Goal: Task Accomplishment & Management: Use online tool/utility

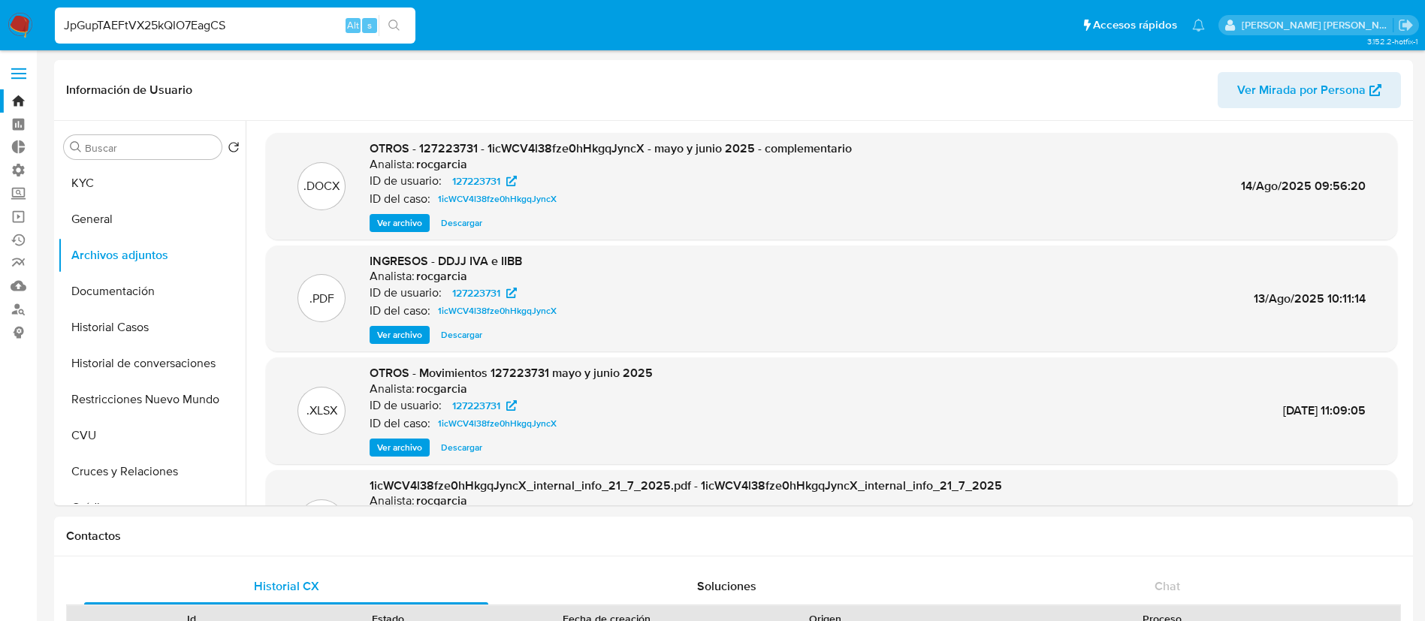
select select "10"
type input "JpGupTAEFtVX25kQIO7EagCS"
click at [400, 29] on icon "search-icon" at bounding box center [394, 26] width 12 height 12
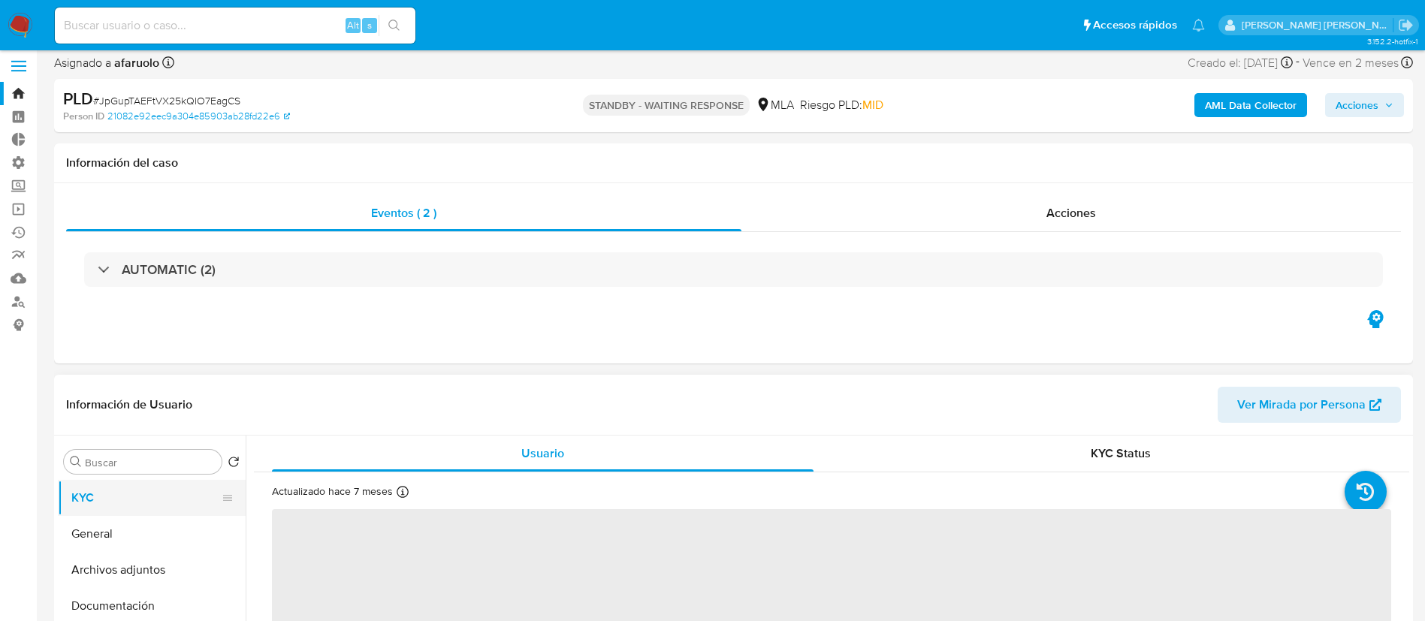
scroll to position [113, 0]
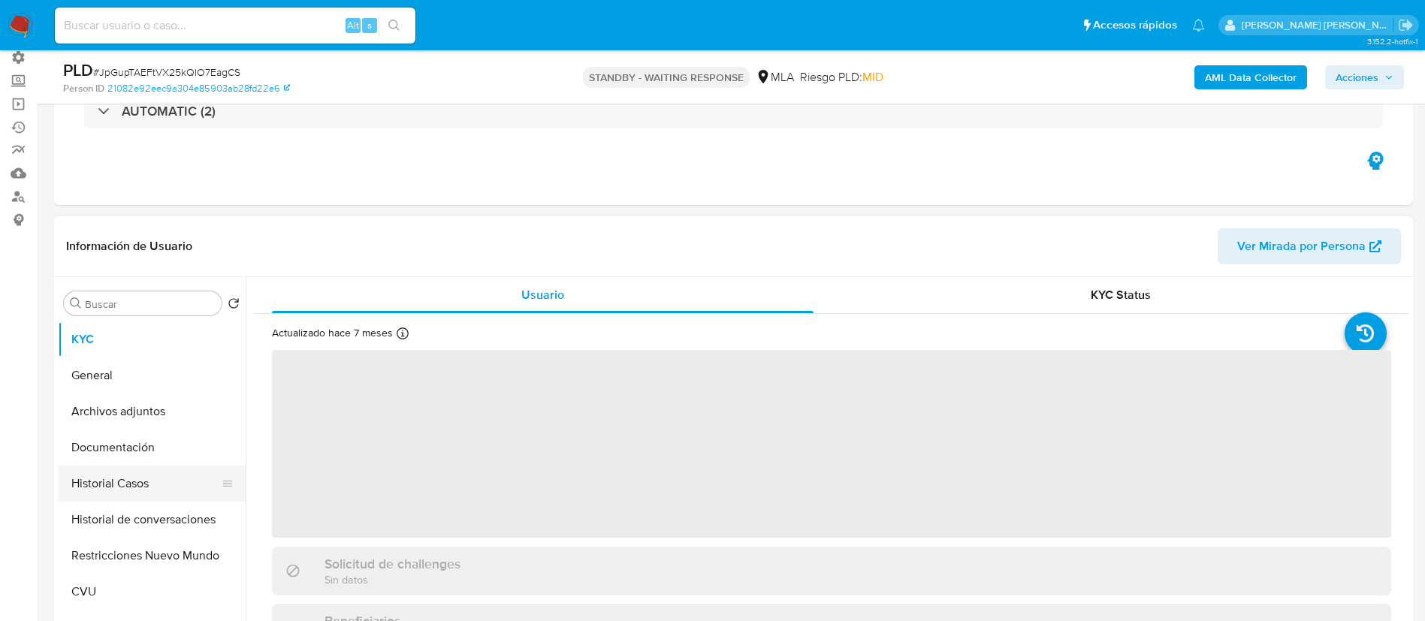
click at [165, 492] on button "Historial Casos" at bounding box center [146, 484] width 176 height 36
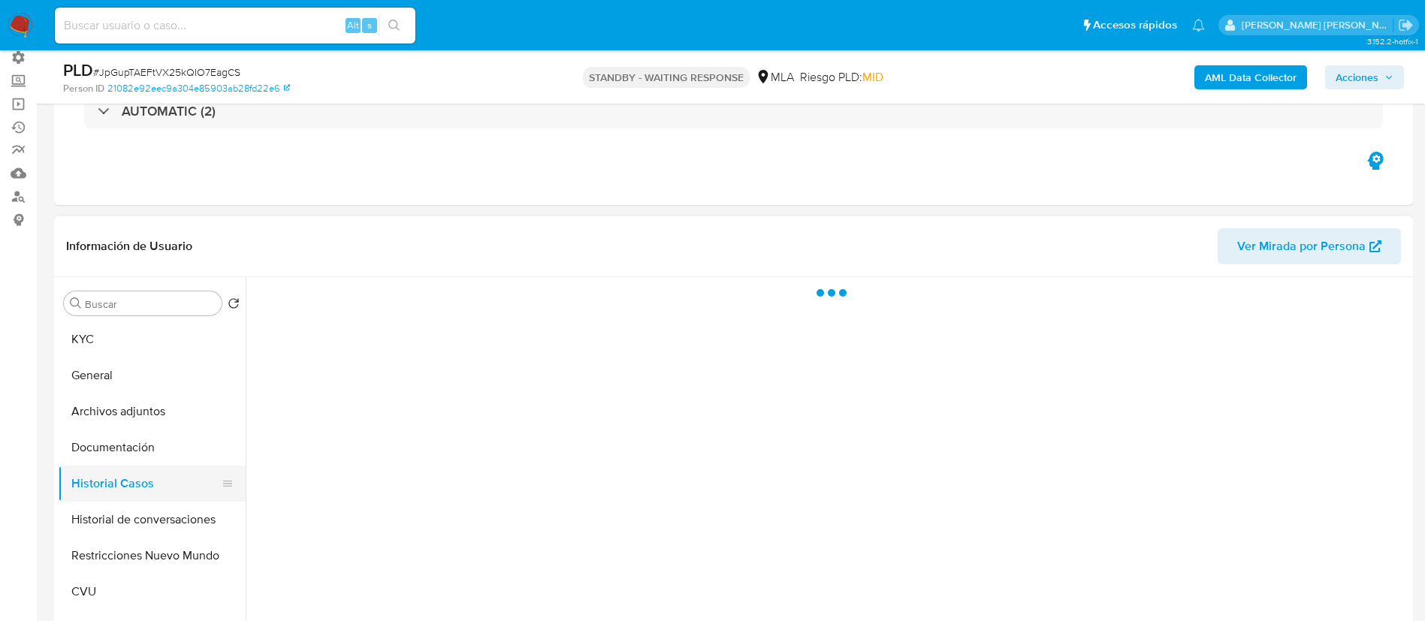
select select "10"
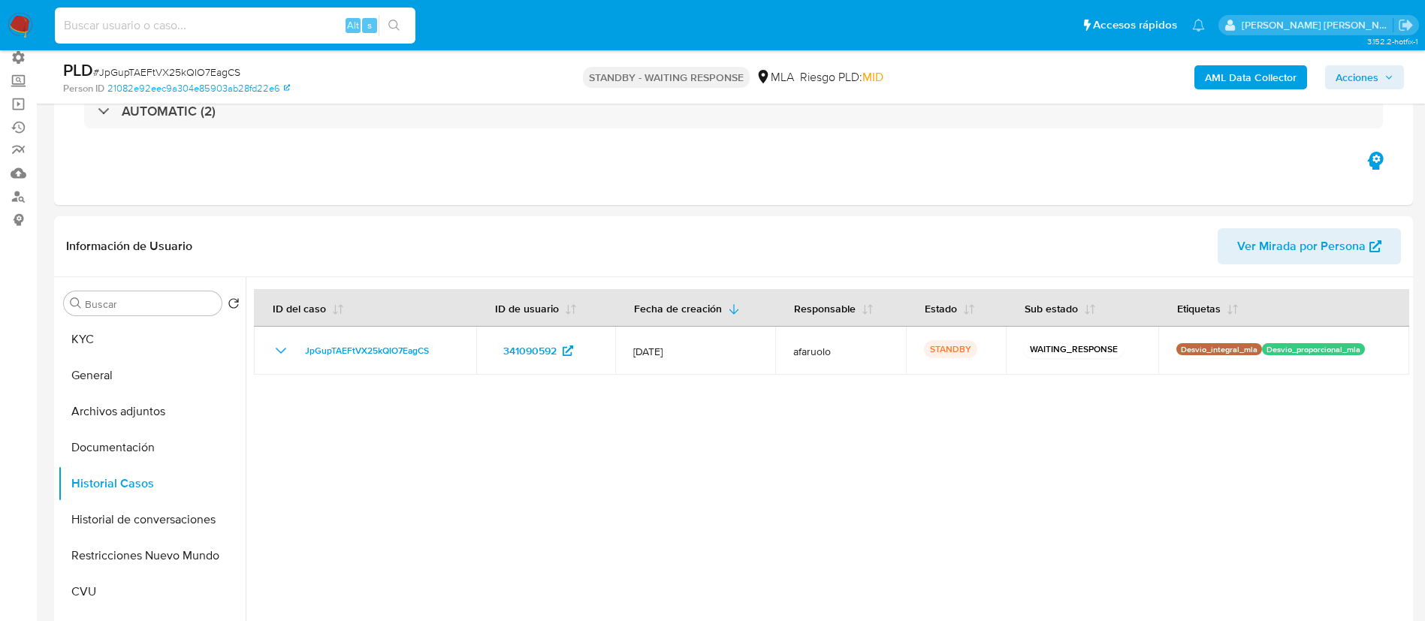
click at [305, 26] on input at bounding box center [235, 26] width 361 height 20
paste input "R2jQru7nGLqjUt3BeqRqEsBD"
type input "R2jQru7nGLqjUt3BeqRqEsBD"
click at [401, 27] on button "search-icon" at bounding box center [394, 25] width 31 height 21
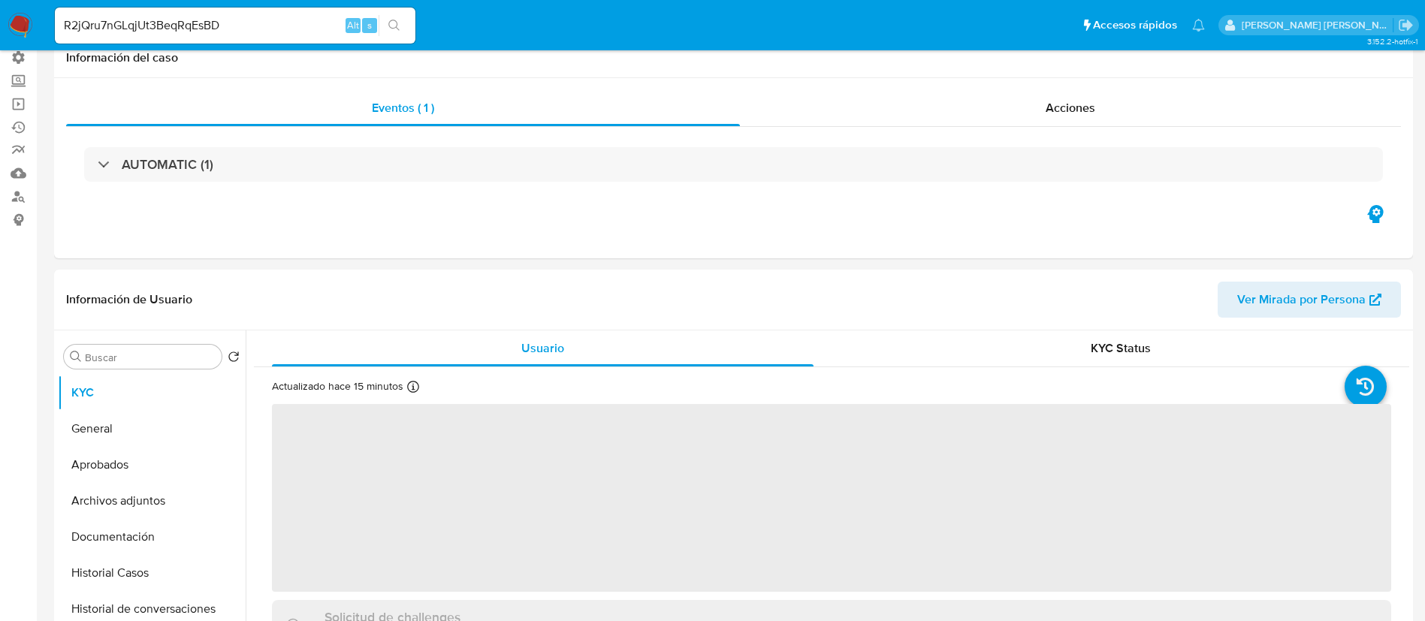
select select "10"
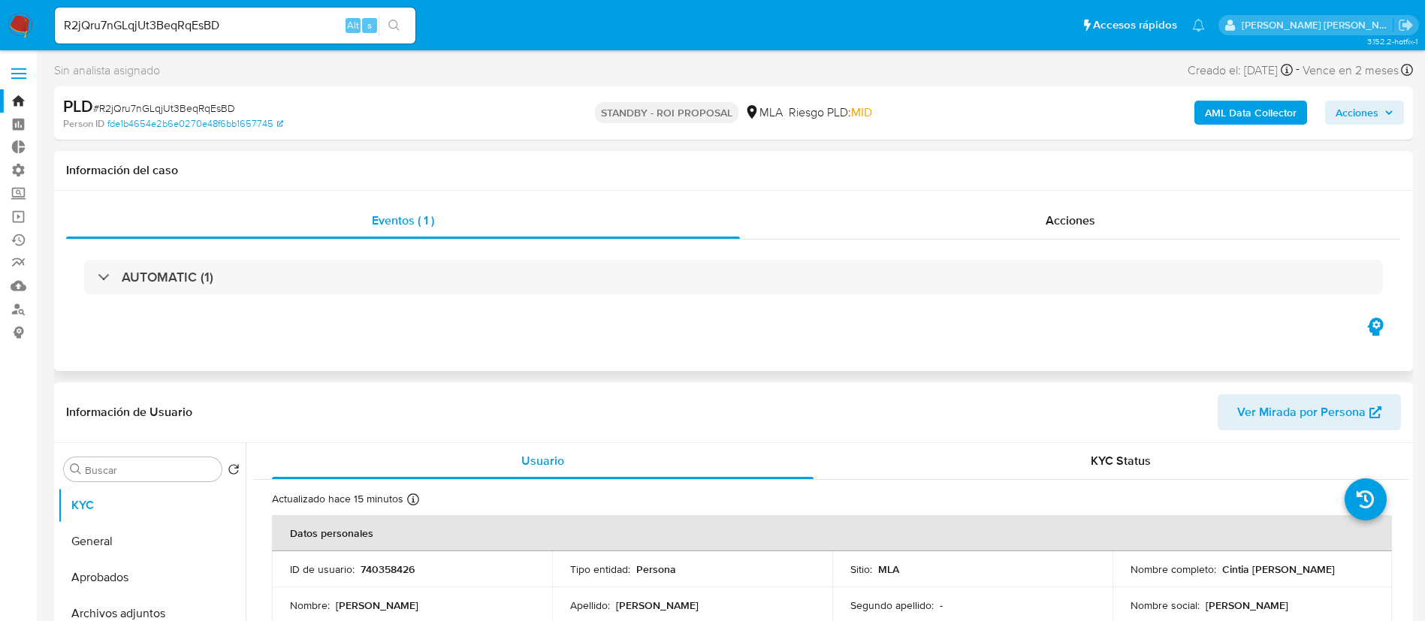
click at [987, 183] on div "Información del caso" at bounding box center [733, 171] width 1359 height 40
click at [990, 214] on div "Acciones" at bounding box center [1070, 221] width 661 height 36
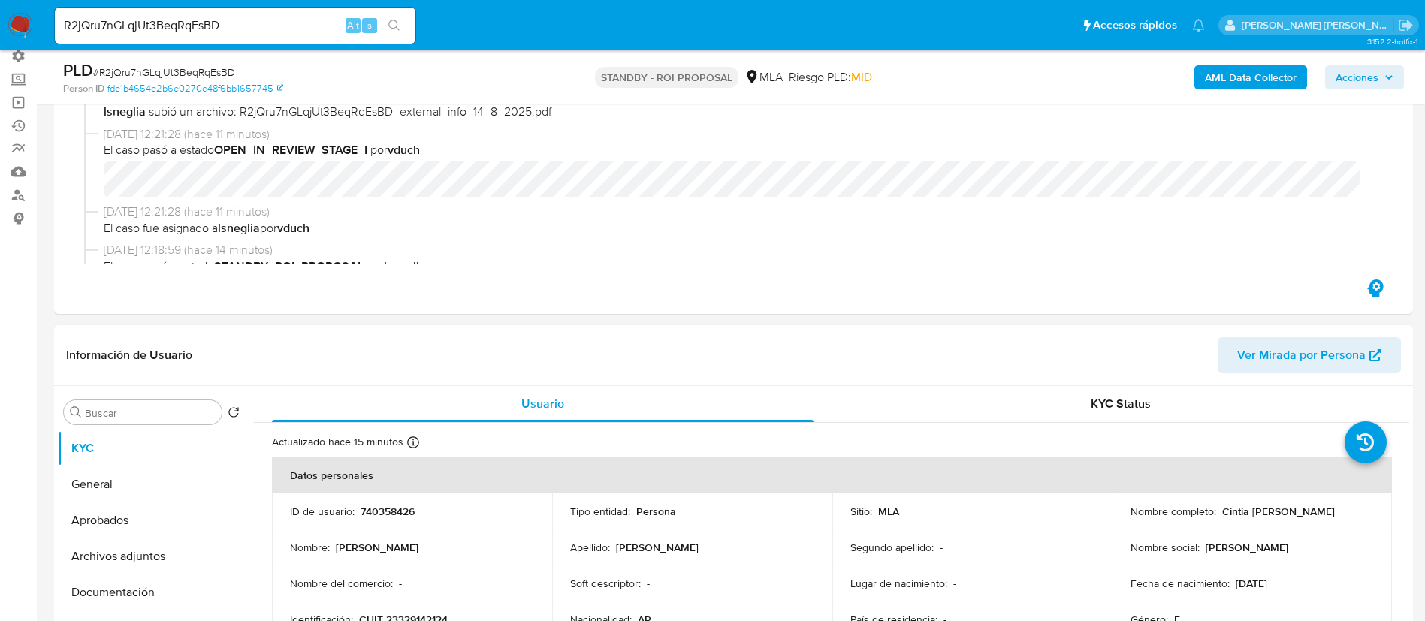
scroll to position [225, 0]
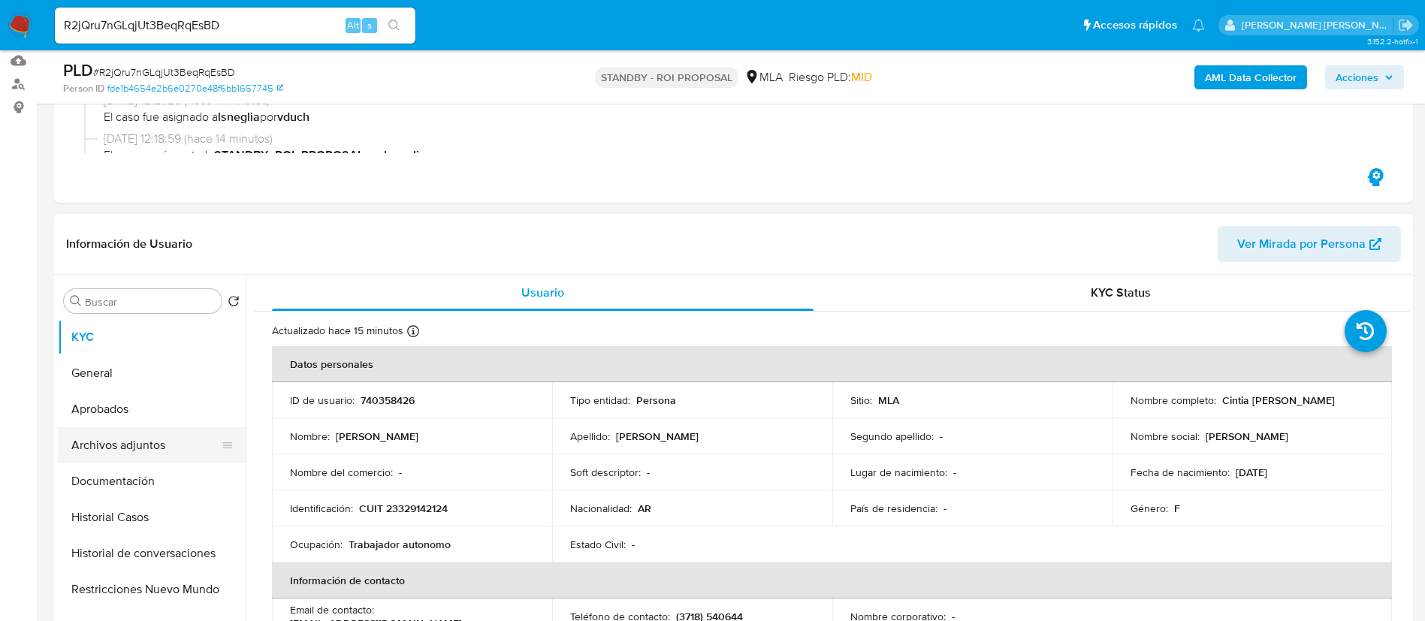
click at [177, 443] on button "Archivos adjuntos" at bounding box center [146, 446] width 176 height 36
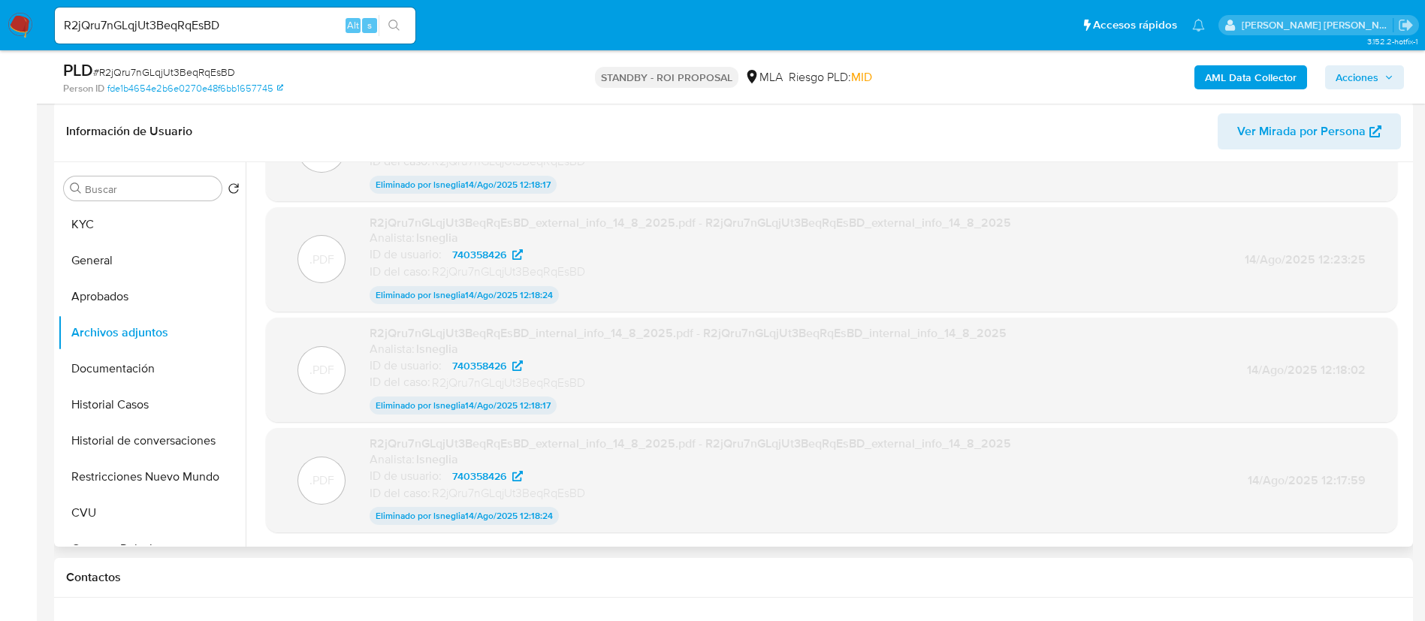
scroll to position [113, 0]
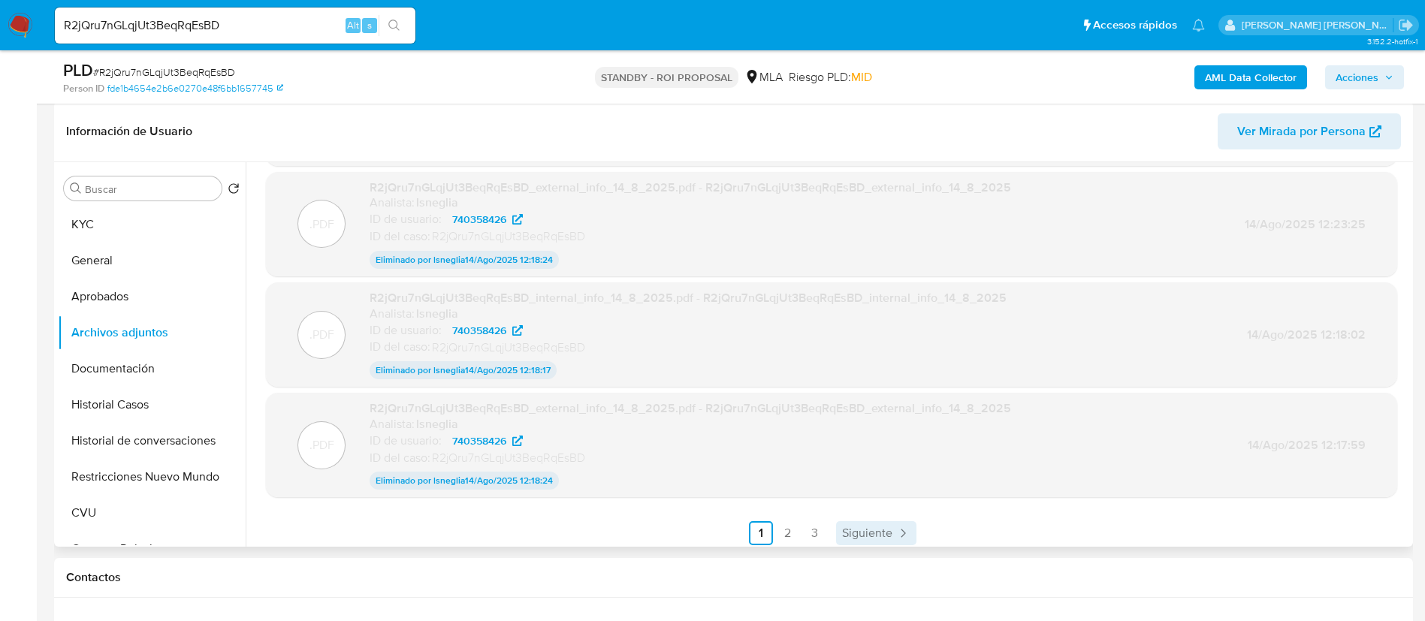
click at [866, 530] on span "Siguiente" at bounding box center [867, 533] width 50 height 12
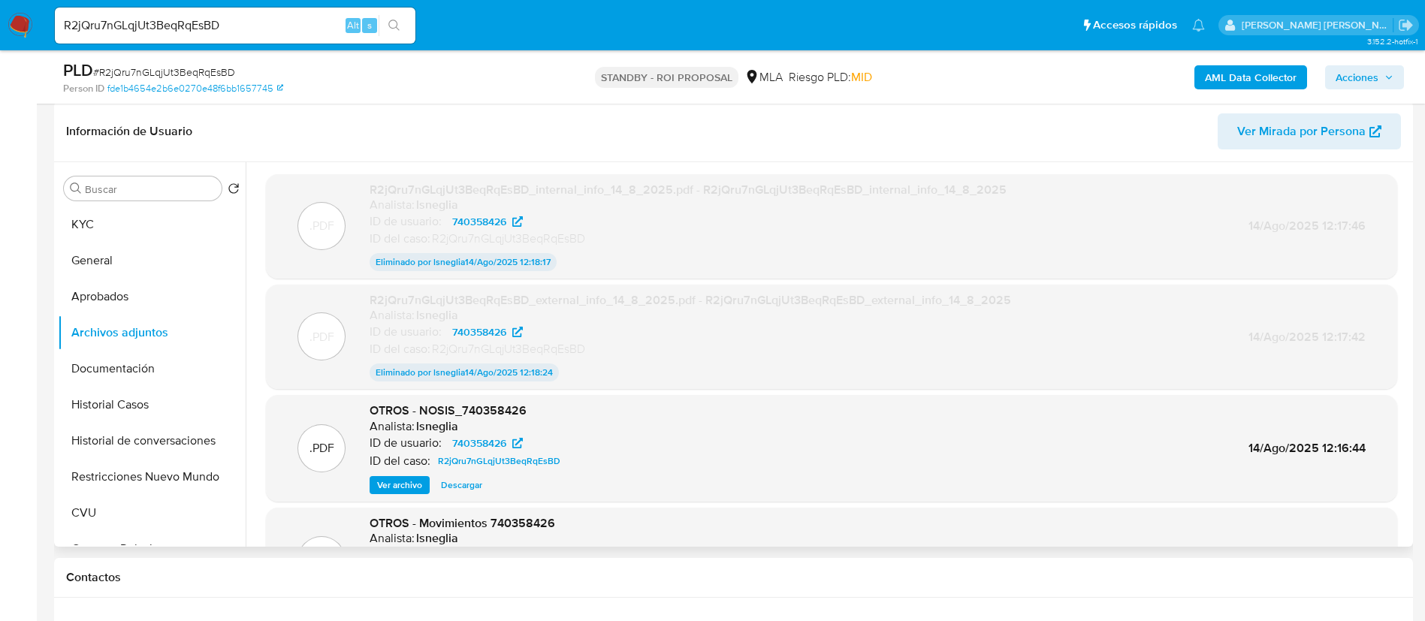
scroll to position [122, 0]
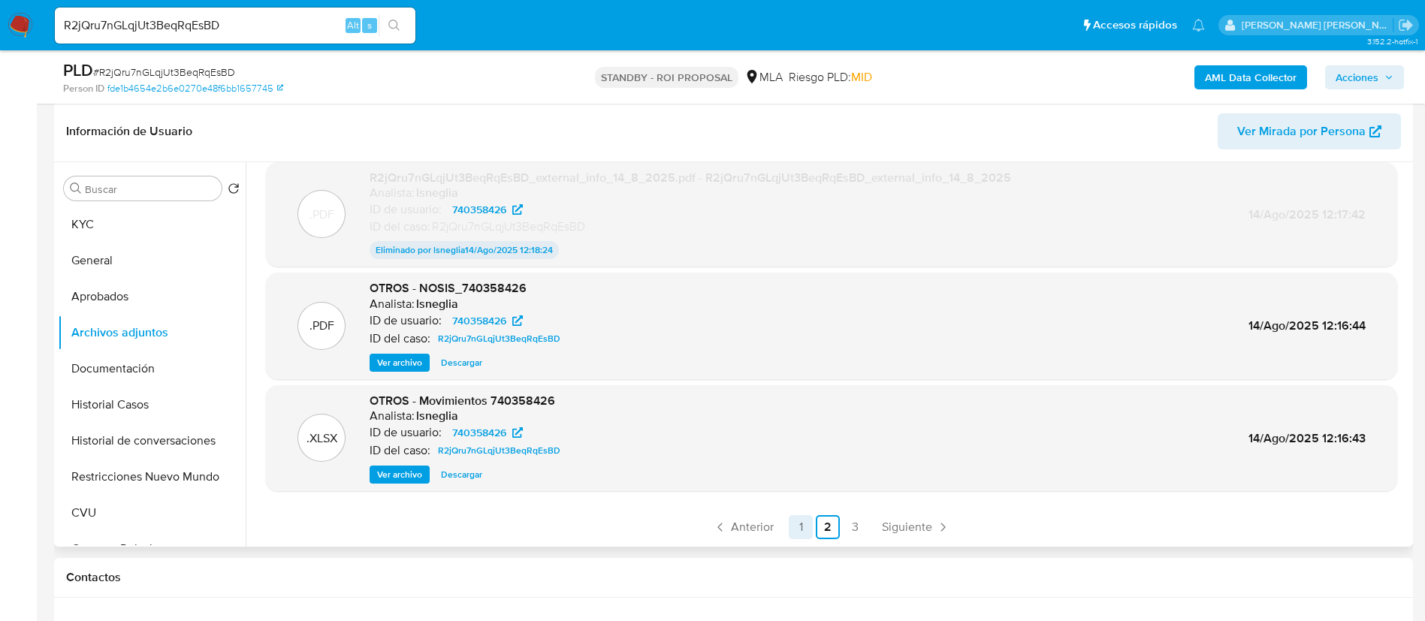
click at [805, 524] on link "1" at bounding box center [801, 527] width 24 height 24
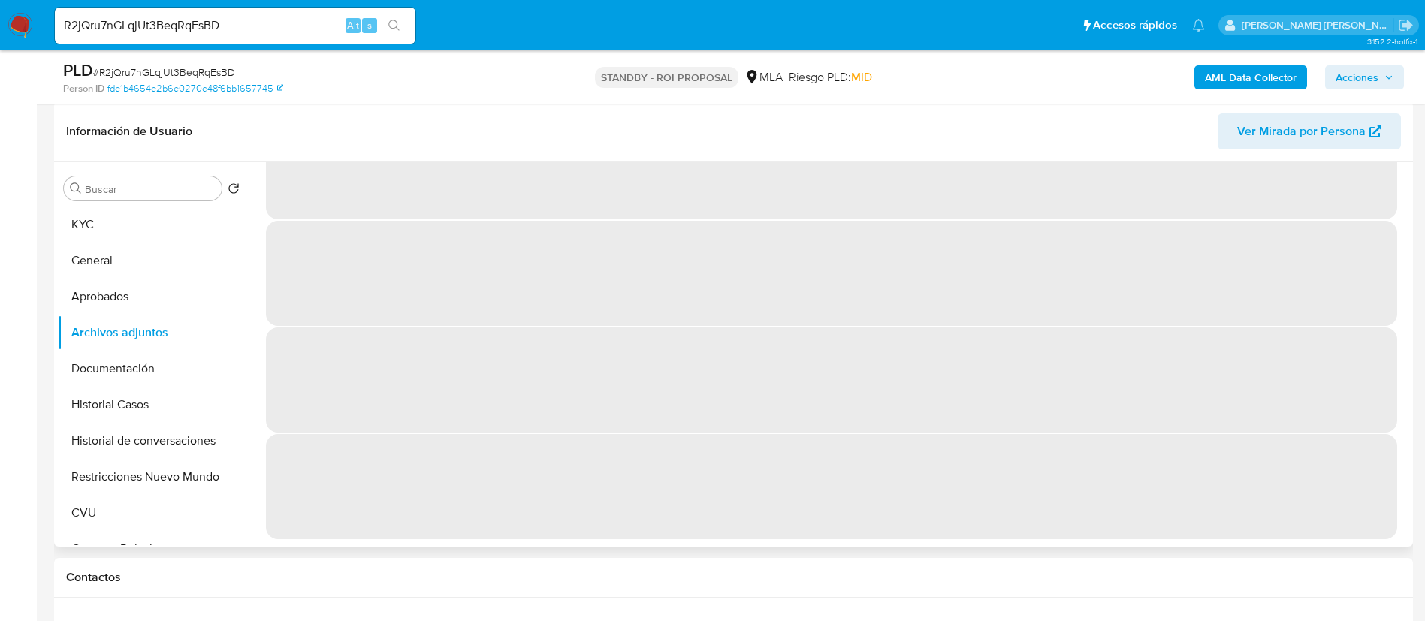
scroll to position [0, 0]
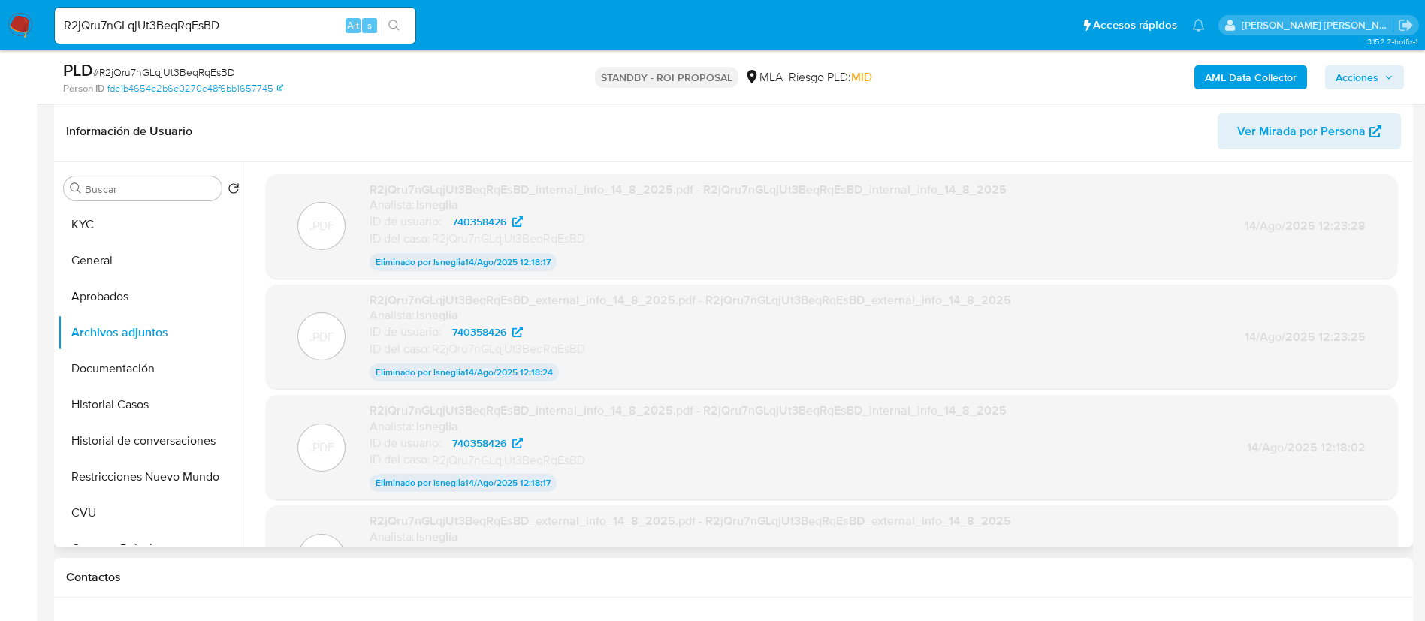
click at [19, 25] on img at bounding box center [21, 26] width 26 height 26
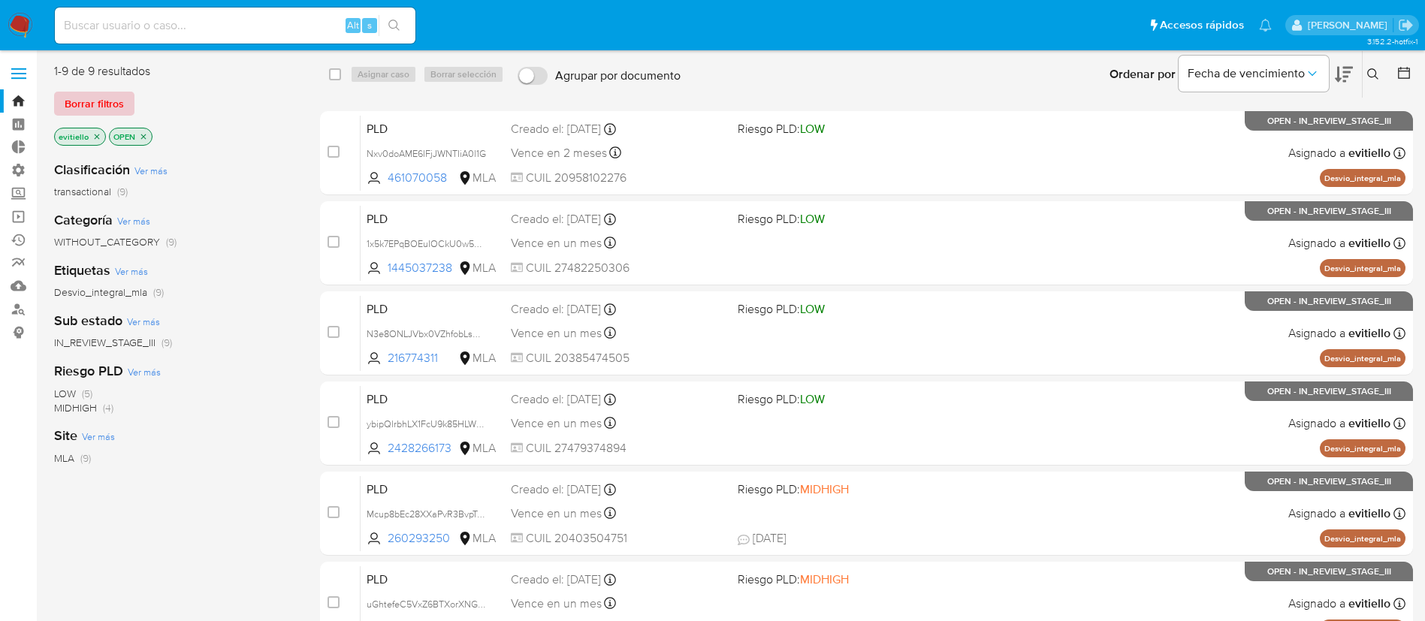
click at [86, 105] on span "Borrar filtros" at bounding box center [94, 103] width 59 height 21
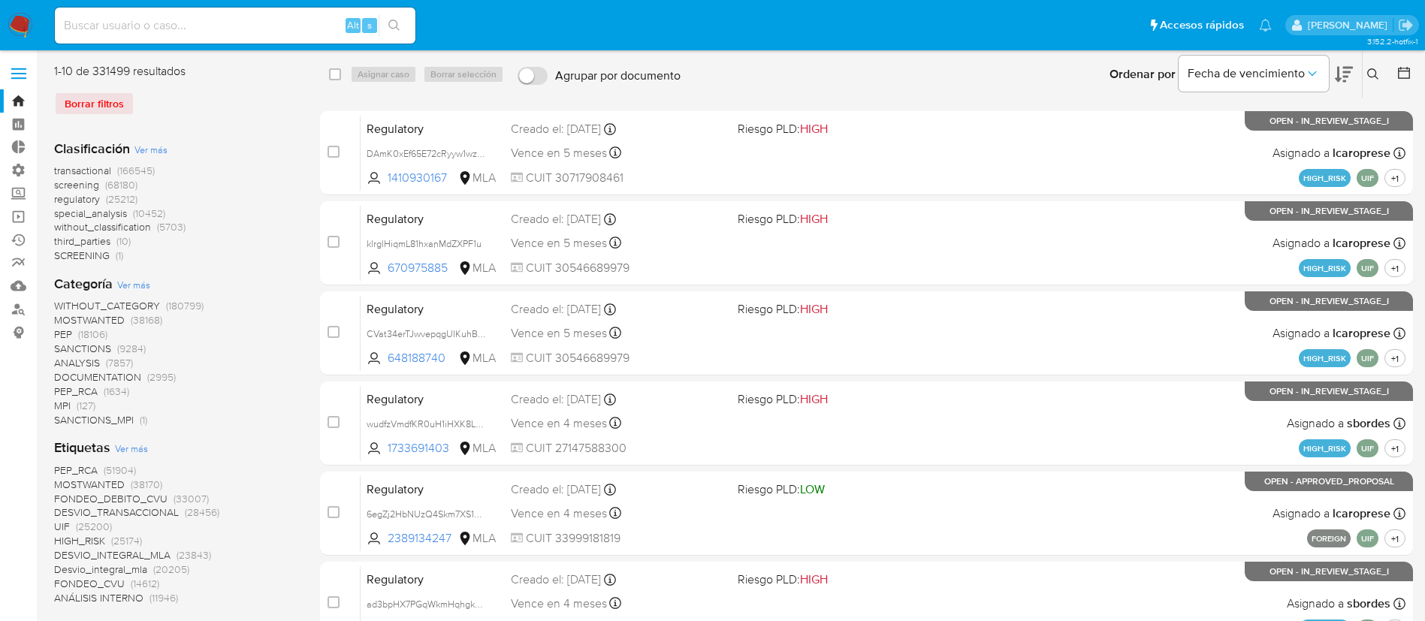
click at [1361, 76] on div "Ordenar por Fecha de vencimiento" at bounding box center [1230, 74] width 264 height 47
click at [1371, 74] on icon at bounding box center [1373, 74] width 12 height 12
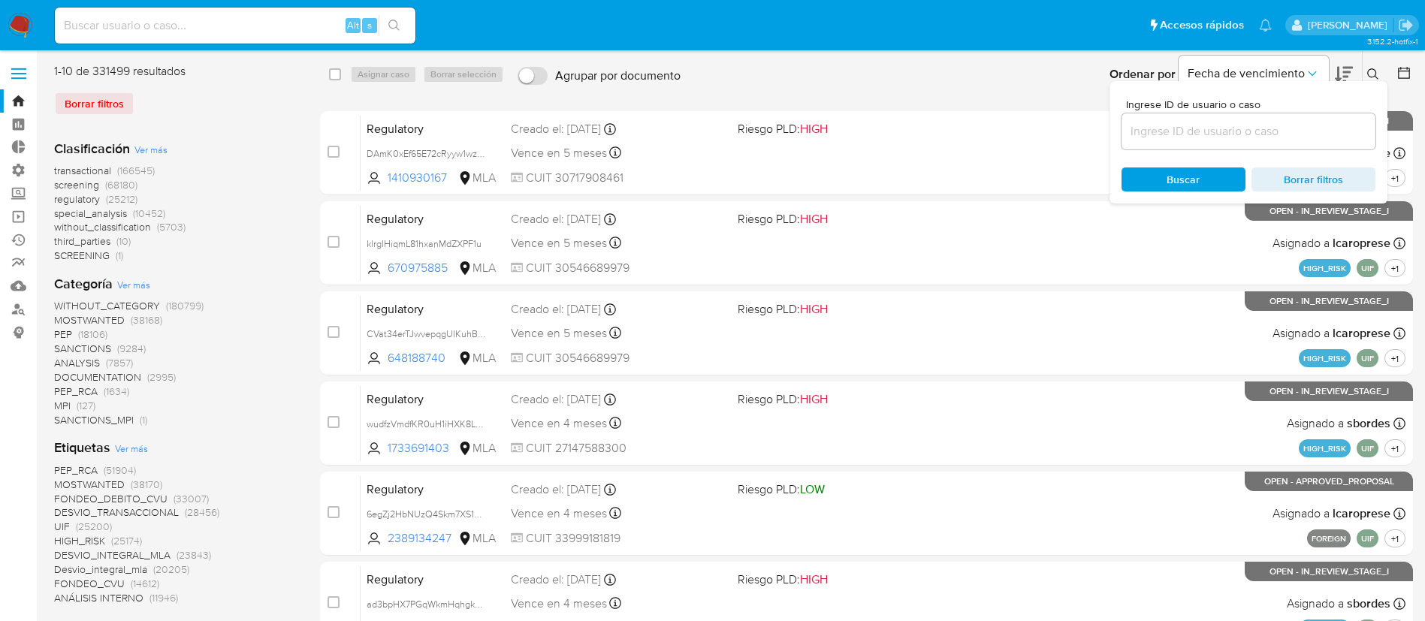
click at [1271, 148] on div at bounding box center [1249, 131] width 254 height 36
click at [1288, 125] on input at bounding box center [1249, 132] width 254 height 20
paste input "VbhEcAxZgvh5l0DV6BmTo3G6"
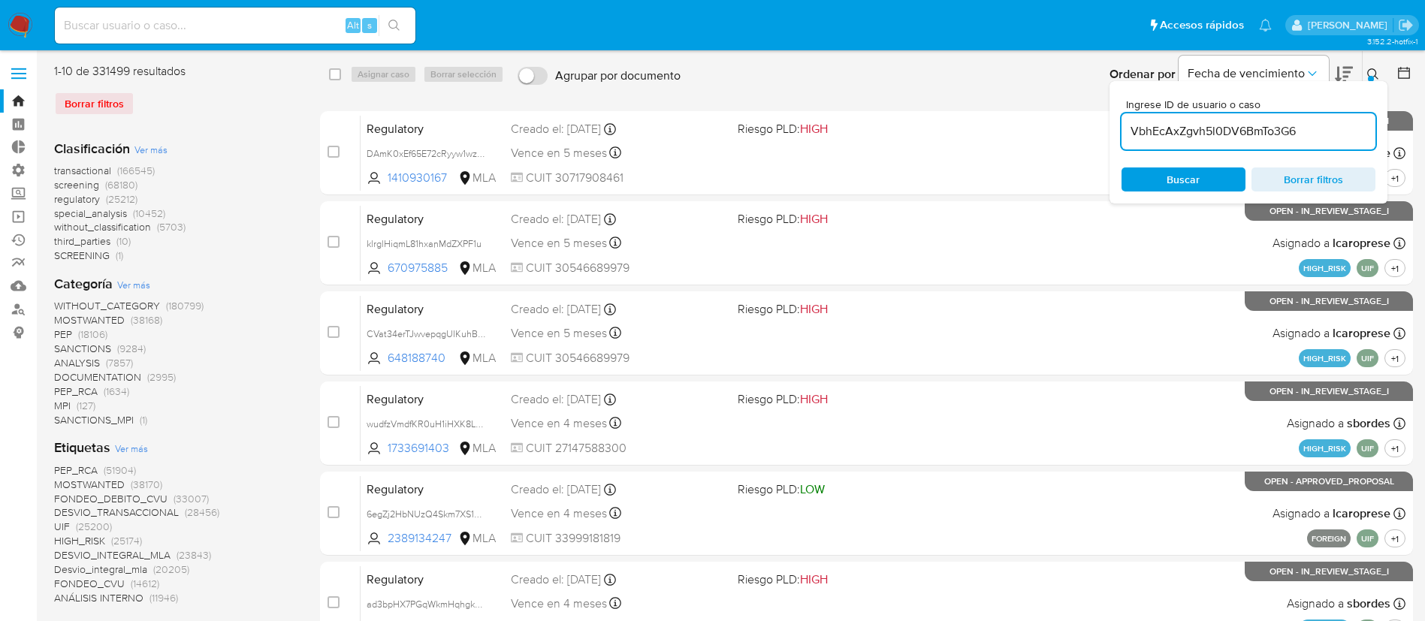
type input "VbhEcAxZgvh5l0DV6BmTo3G6"
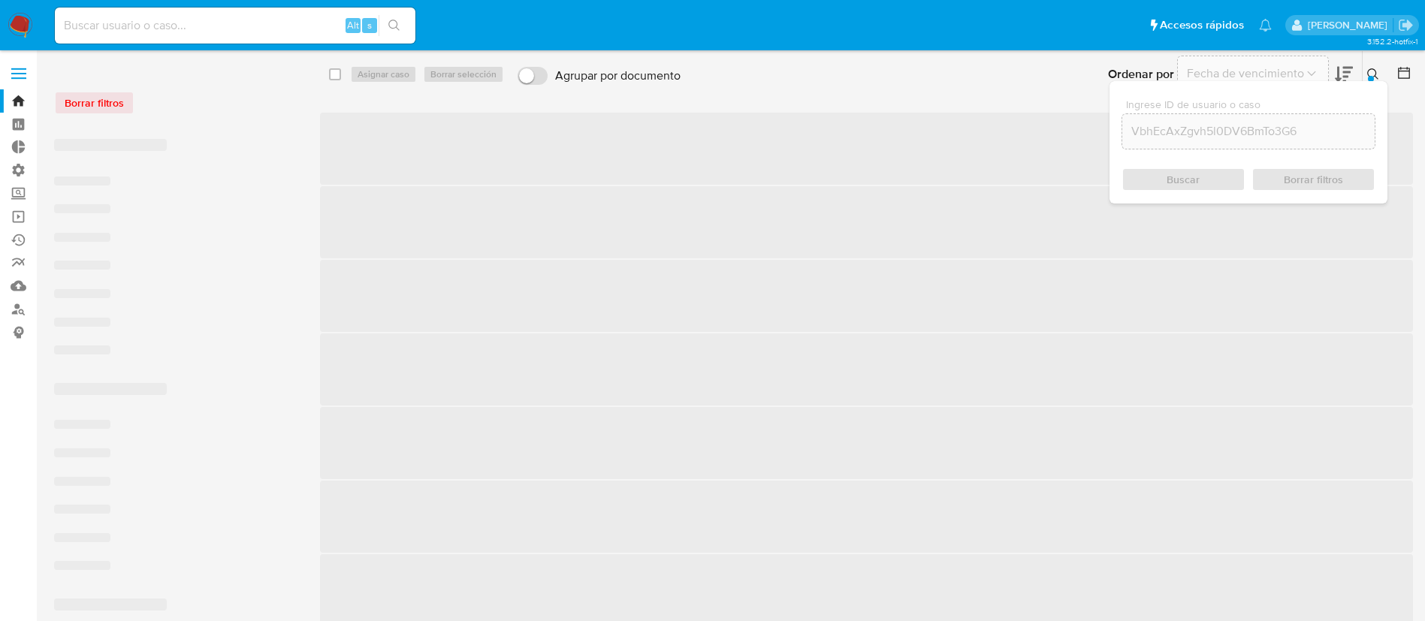
click at [1369, 74] on icon at bounding box center [1373, 74] width 12 height 12
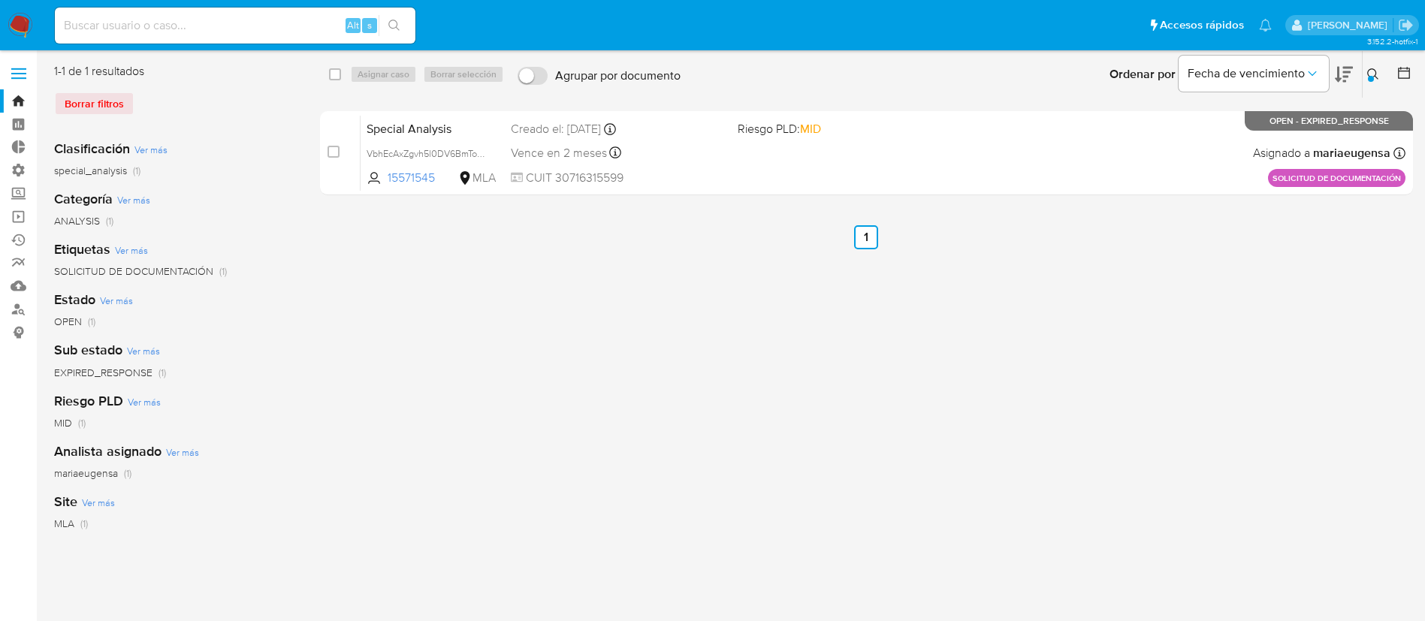
click at [341, 79] on div "select-all-cases-checkbox" at bounding box center [338, 74] width 18 height 18
click at [333, 71] on input "checkbox" at bounding box center [335, 74] width 12 height 12
checkbox input "true"
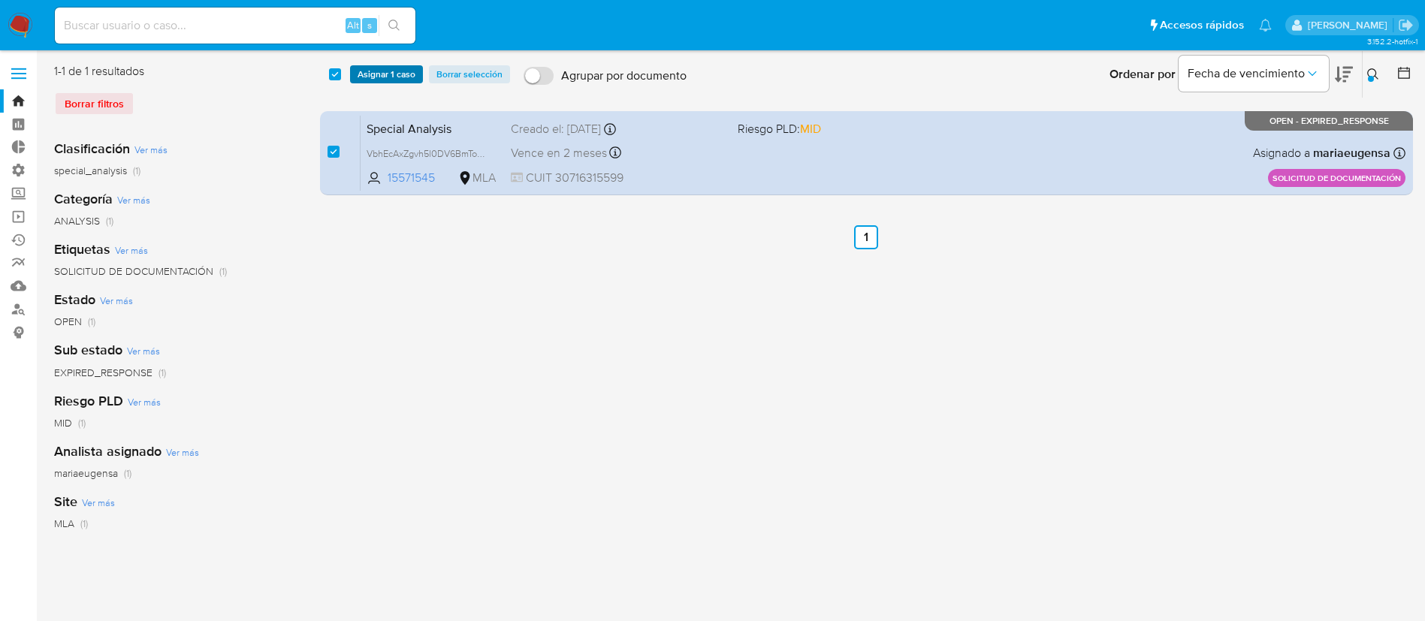
click at [382, 76] on span "Asignar 1 caso" at bounding box center [387, 74] width 58 height 15
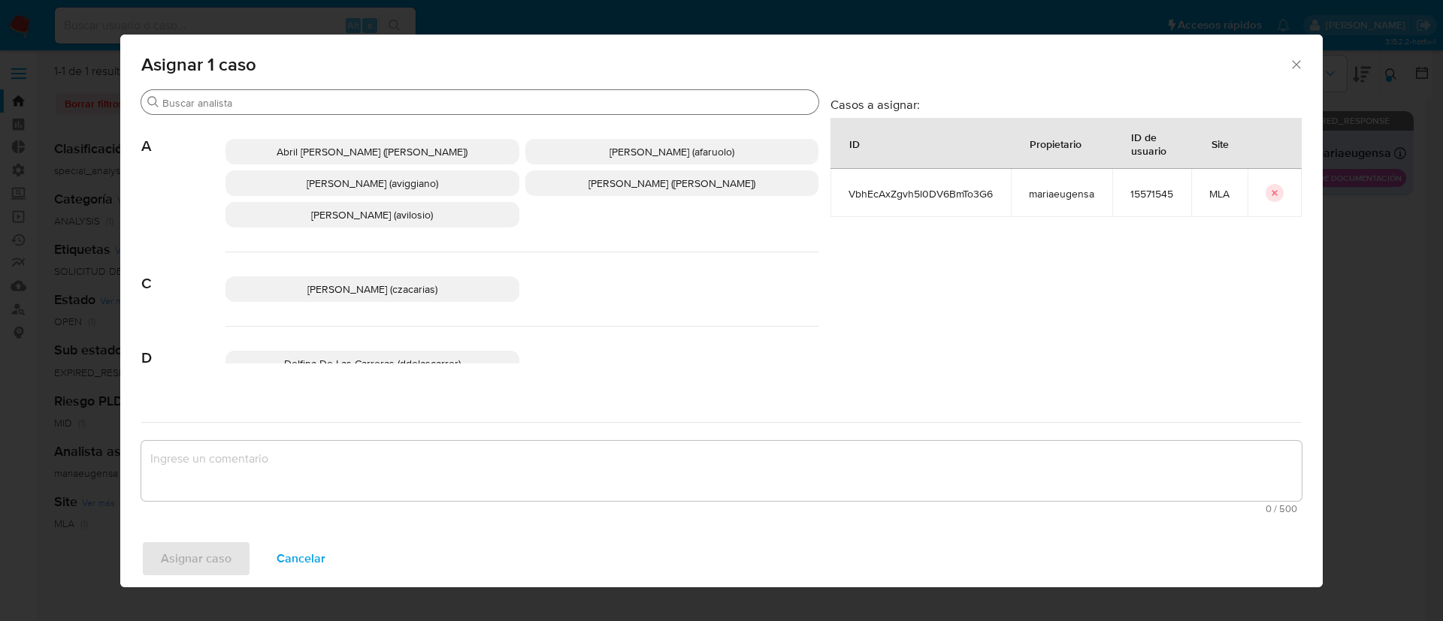
click at [230, 98] on input "Buscar" at bounding box center [487, 103] width 650 height 14
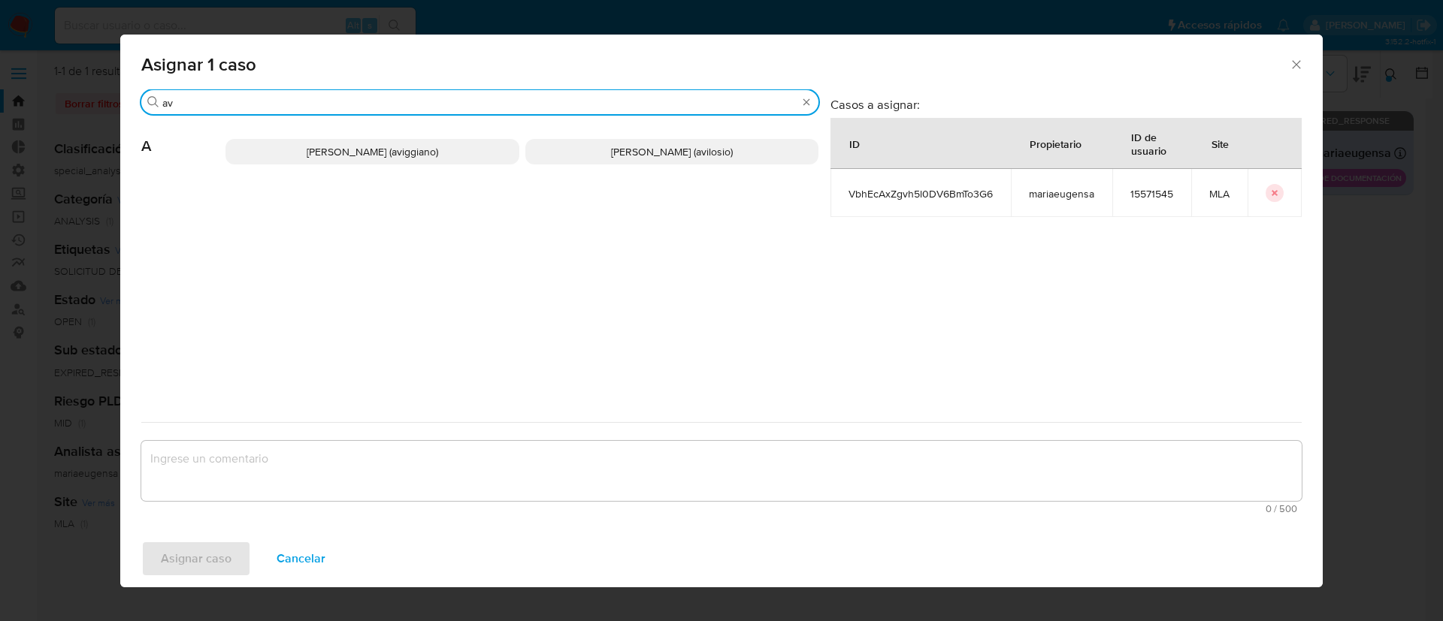
type input "av"
click at [380, 153] on span "Agustina Belen Viggiano (aviggiano)" at bounding box center [372, 151] width 131 height 15
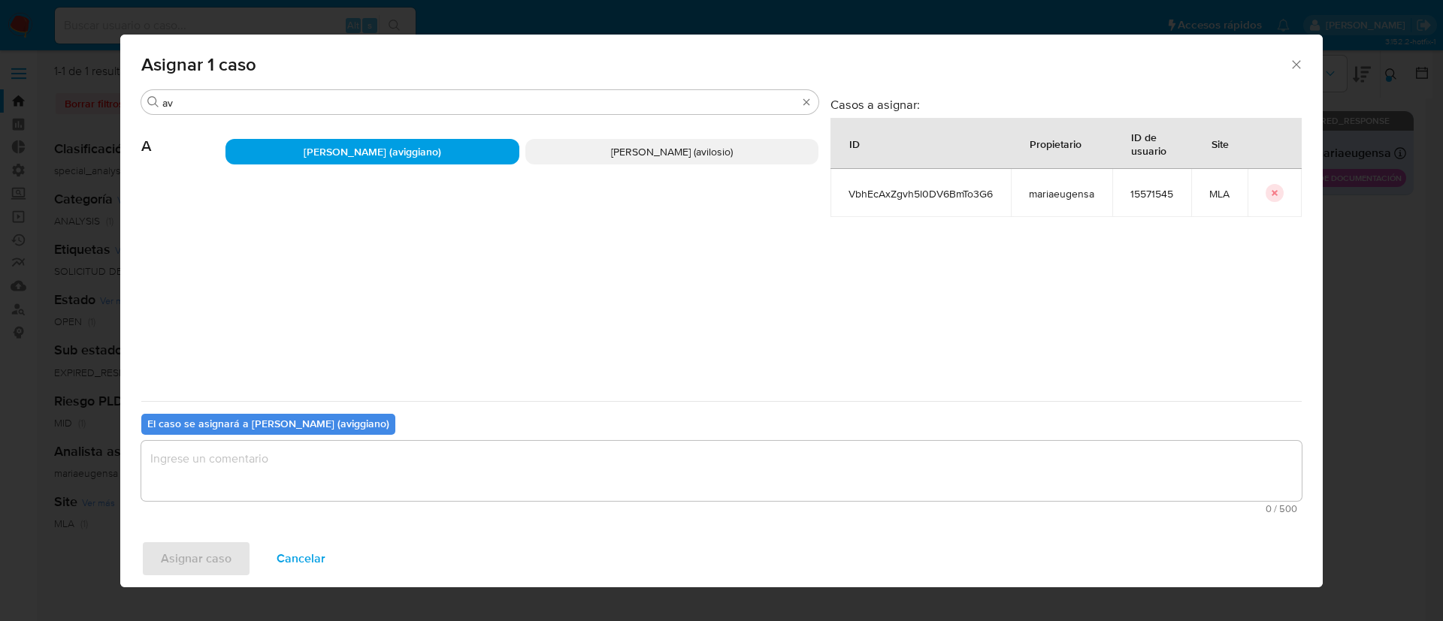
click at [288, 489] on textarea "assign-modal" at bounding box center [721, 471] width 1160 height 60
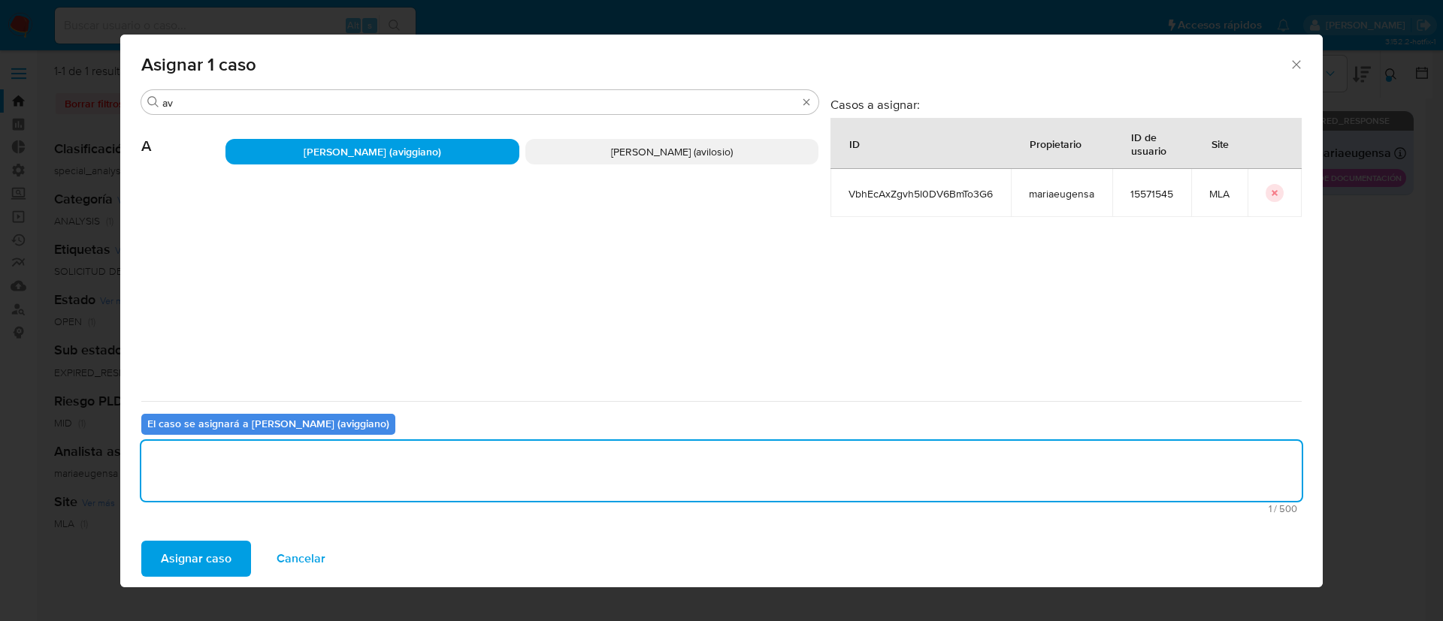
click at [210, 569] on span "Asignar caso" at bounding box center [196, 558] width 71 height 33
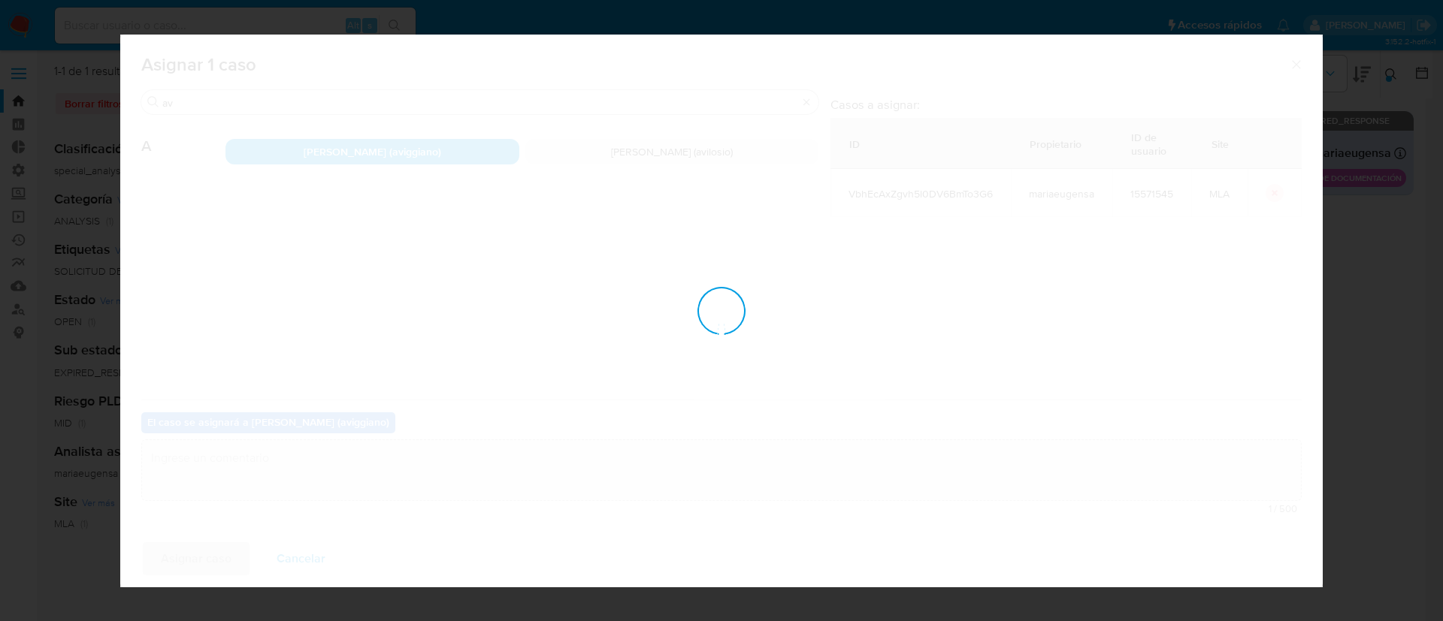
checkbox input "false"
